Goal: Find contact information: Find contact information

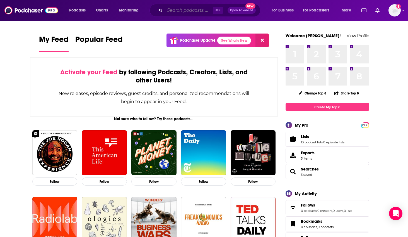
click at [174, 9] on input "Search podcasts, credits, & more..." at bounding box center [189, 10] width 48 height 9
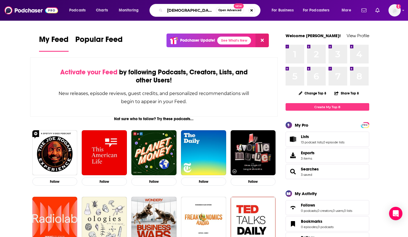
type input "[DEMOGRAPHIC_DATA][PERSON_NAME]"
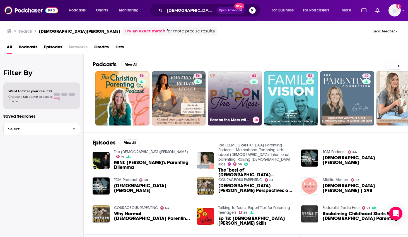
click at [243, 100] on link "63 Pardon the Mess with [PERSON_NAME][DEMOGRAPHIC_DATA] Motherhood, [DEMOGRAPHI…" at bounding box center [235, 98] width 54 height 54
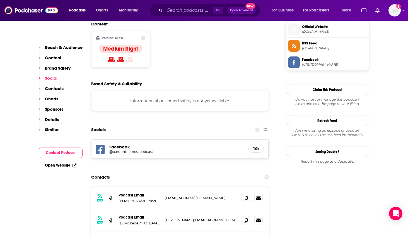
scroll to position [461, 0]
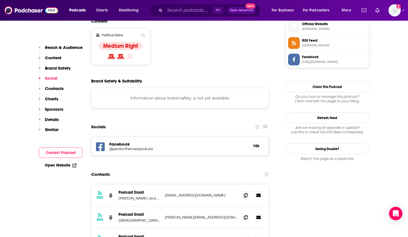
click at [157, 147] on h5 "@pardonthemesspodcast" at bounding box center [153, 149] width 89 height 4
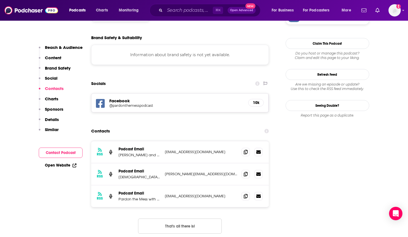
scroll to position [504, 0]
drag, startPoint x: 203, startPoint y: 128, endPoint x: 160, endPoint y: 128, distance: 42.7
click at [160, 163] on div "RSS Podcast Email [DEMOGRAPHIC_DATA][PERSON_NAME] [PERSON_NAME][EMAIL_ADDRESS][…" at bounding box center [180, 174] width 178 height 22
copy div "[PERSON_NAME][EMAIL_ADDRESS][DOMAIN_NAME]"
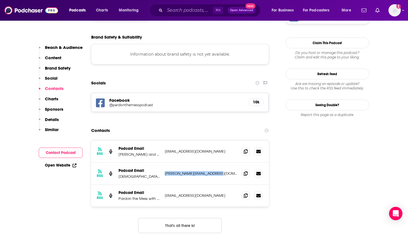
scroll to position [502, 0]
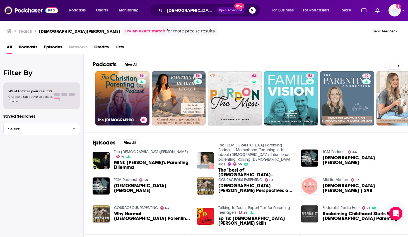
click at [121, 90] on link "56 The [DEMOGRAPHIC_DATA] Parenting Podcast - Motherhood, Teaching kids about […" at bounding box center [122, 98] width 54 height 54
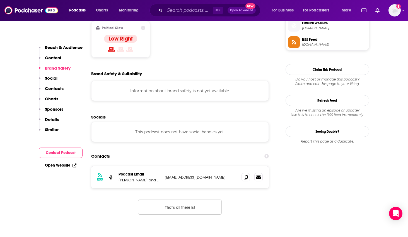
scroll to position [457, 0]
drag, startPoint x: 166, startPoint y: 142, endPoint x: 213, endPoint y: 142, distance: 46.9
click at [213, 174] on p "[EMAIL_ADDRESS][DOMAIN_NAME]" at bounding box center [201, 176] width 73 height 5
copy p "[EMAIL_ADDRESS][DOMAIN_NAME]"
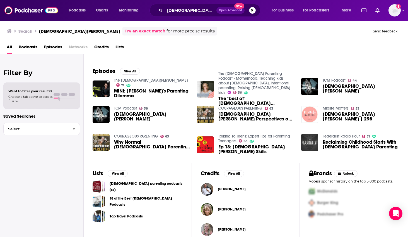
scroll to position [79, 0]
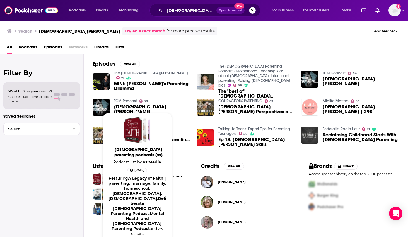
click at [143, 178] on link "A Legacy of Faith | parenting, marriage, family, homeschool, [DEMOGRAPHIC_DATA]…" at bounding box center [138, 188] width 58 height 25
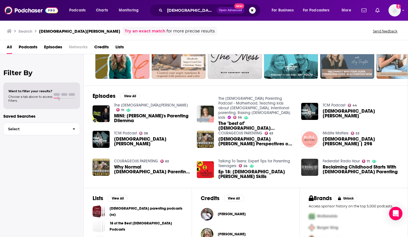
scroll to position [79, 0]
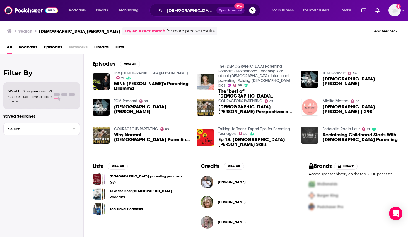
click at [49, 167] on div "Filter By Want to filter your results? Choose a tab above to access filters. Sa…" at bounding box center [42, 172] width 84 height 237
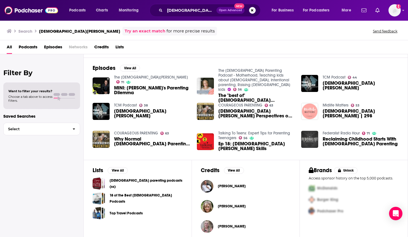
scroll to position [74, 0]
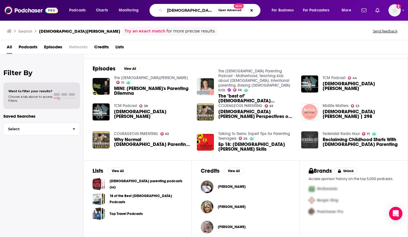
drag, startPoint x: 168, startPoint y: 11, endPoint x: 175, endPoint y: 13, distance: 6.8
click at [168, 11] on input "[DEMOGRAPHIC_DATA][PERSON_NAME]" at bounding box center [190, 10] width 51 height 9
type input "progressive [DEMOGRAPHIC_DATA] parenting"
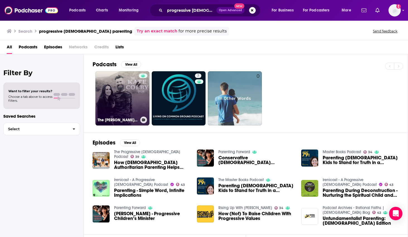
click at [115, 88] on link "The [PERSON_NAME] and [PERSON_NAME] Show" at bounding box center [122, 98] width 54 height 54
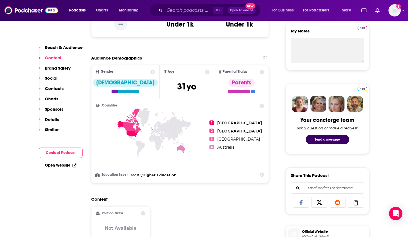
scroll to position [203, 0]
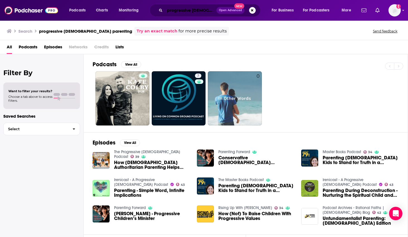
click at [200, 11] on input "progressive [DEMOGRAPHIC_DATA] parenting" at bounding box center [191, 10] width 52 height 9
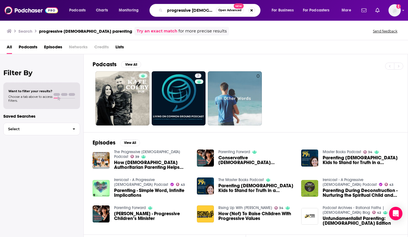
click at [199, 11] on input "progressive [DEMOGRAPHIC_DATA] parenting" at bounding box center [190, 10] width 51 height 9
type input "can i say this at church"
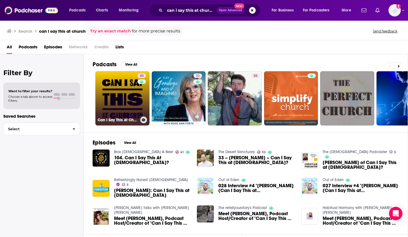
click at [115, 92] on link "40 Can I Say This At Church‽" at bounding box center [122, 98] width 54 height 54
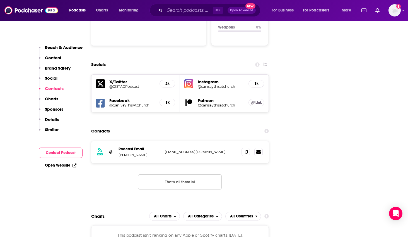
scroll to position [669, 0]
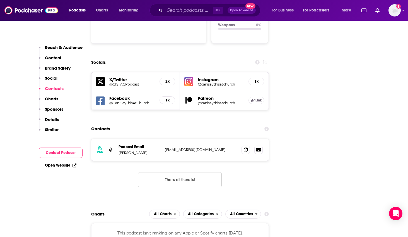
drag, startPoint x: 222, startPoint y: 114, endPoint x: 156, endPoint y: 115, distance: 66.2
click at [164, 139] on div "RSS Podcast Email [PERSON_NAME] [EMAIL_ADDRESS][DOMAIN_NAME] [EMAIL_ADDRESS][DO…" at bounding box center [180, 150] width 178 height 22
copy p "[EMAIL_ADDRESS][DOMAIN_NAME]"
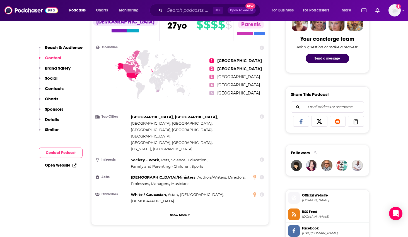
scroll to position [284, 0]
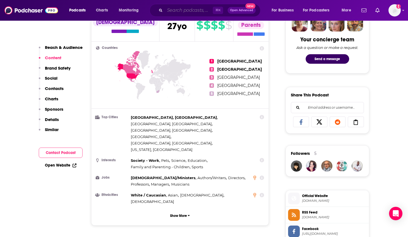
click at [175, 10] on input "Search podcasts, credits, & more..." at bounding box center [189, 10] width 48 height 9
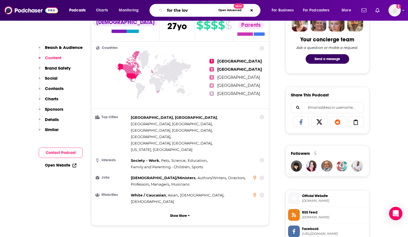
type input "for the love"
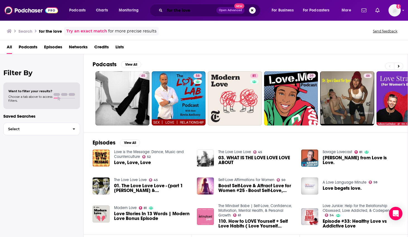
click at [193, 12] on input "for the love" at bounding box center [191, 10] width 52 height 9
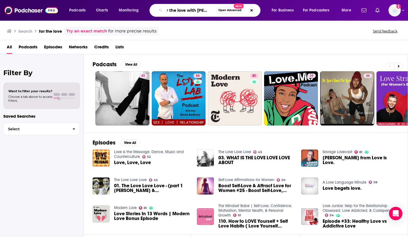
scroll to position [0, 9]
type input "for the love with [PERSON_NAME]"
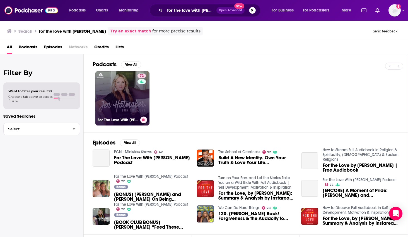
click at [116, 85] on link "72 For The Love With [PERSON_NAME] Podcast" at bounding box center [122, 98] width 54 height 54
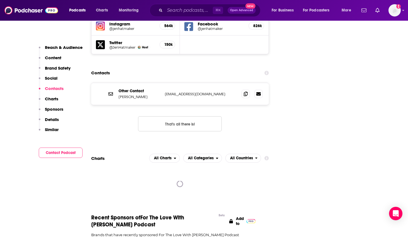
scroll to position [694, 0]
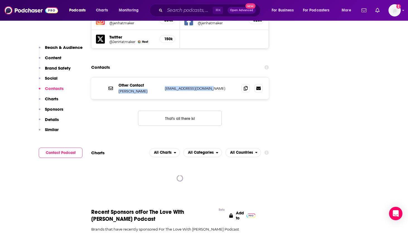
drag, startPoint x: 217, startPoint y: 55, endPoint x: 159, endPoint y: 52, distance: 57.5
click at [0, 0] on div "Other Contact [PERSON_NAME] [EMAIL_ADDRESS][DOMAIN_NAME] [EMAIL_ADDRESS][DOMAIN…" at bounding box center [0, 0] width 0 height 0
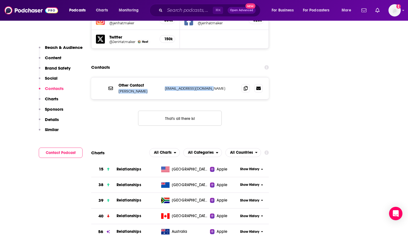
copy div "[PERSON_NAME] [EMAIL_ADDRESS][DOMAIN_NAME]"
click at [181, 9] on input "Search podcasts, credits, & more..." at bounding box center [189, 10] width 48 height 9
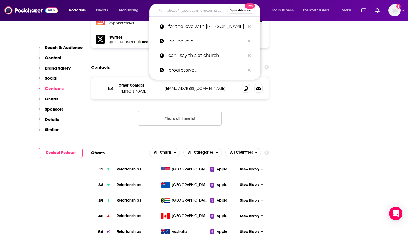
click at [181, 9] on input "Search podcasts, credits, & more..." at bounding box center [196, 10] width 62 height 9
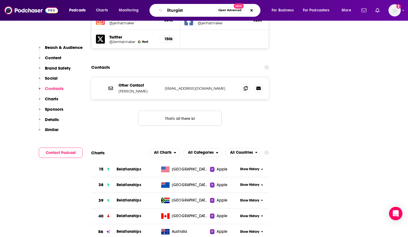
type input "liturgists"
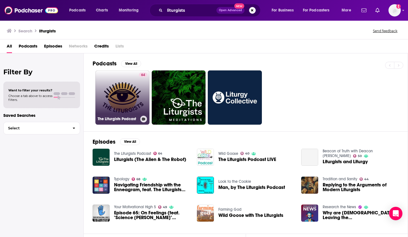
click at [117, 79] on link "64 The Liturgists Podcast" at bounding box center [122, 97] width 54 height 54
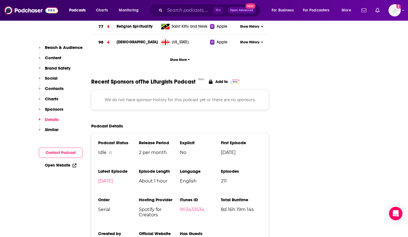
scroll to position [923, 0]
click at [180, 9] on input "Search podcasts, credits, & more..." at bounding box center [189, 10] width 48 height 9
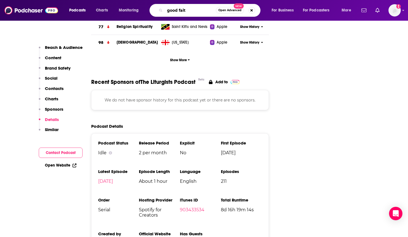
type input "good faith"
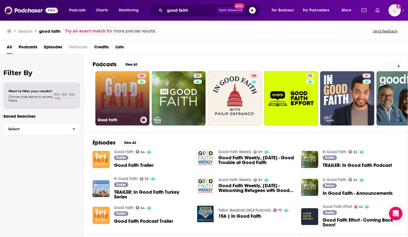
click at [131, 83] on link "64 Good Faith" at bounding box center [122, 98] width 54 height 54
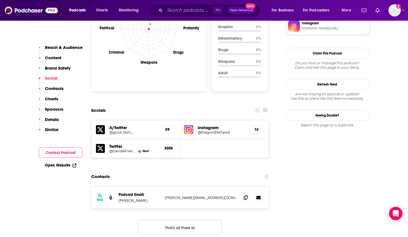
scroll to position [557, 0]
drag, startPoint x: 164, startPoint y: 172, endPoint x: 217, endPoint y: 171, distance: 53.6
click at [217, 186] on div "RSS Podcast Email Curtis Chang [EMAIL_ADDRESS][DOMAIN_NAME] [PERSON_NAME][EMAIL…" at bounding box center [180, 197] width 178 height 22
copy p "[PERSON_NAME][EMAIL_ADDRESS][DOMAIN_NAME]"
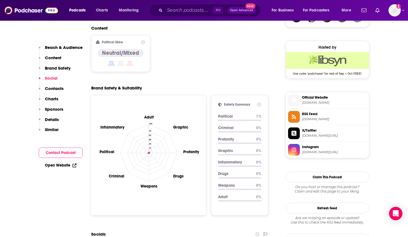
scroll to position [419, 0]
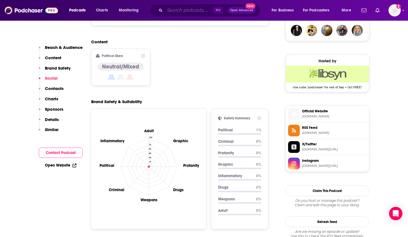
click at [175, 10] on input "Search podcasts, credits, & more..." at bounding box center [189, 10] width 48 height 9
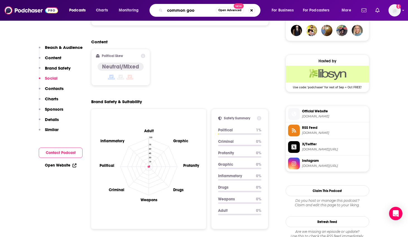
type input "common good"
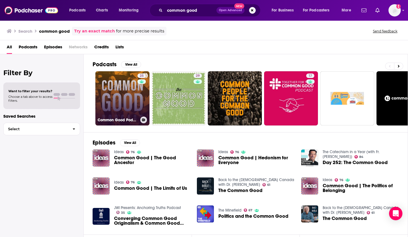
click at [124, 81] on link "25 Common Good Podcast" at bounding box center [122, 98] width 54 height 54
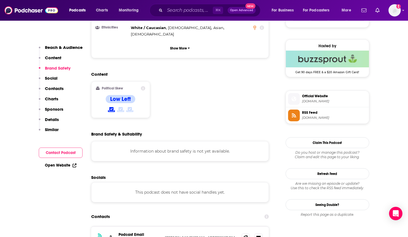
scroll to position [389, 0]
